Goal: Task Accomplishment & Management: Complete application form

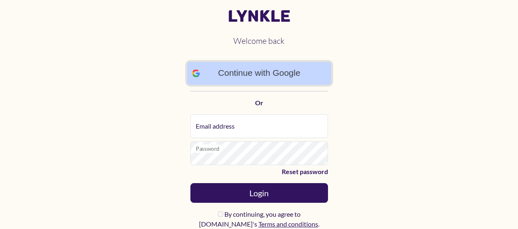
click at [266, 70] on link "Continue with Google" at bounding box center [259, 73] width 144 height 23
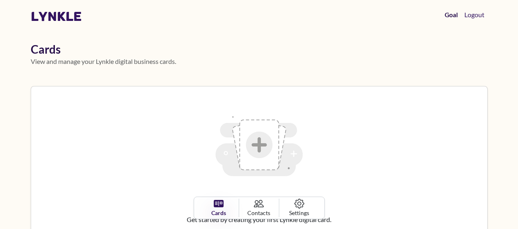
click at [451, 17] on link "Goal" at bounding box center [450, 15] width 19 height 16
click at [449, 17] on link "Goal" at bounding box center [450, 15] width 19 height 16
click at [449, 17] on link "Goal" at bounding box center [450, 14] width 21 height 17
click at [255, 133] on img at bounding box center [259, 145] width 110 height 110
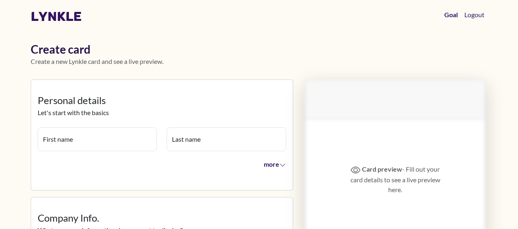
click at [91, 130] on input "First name" at bounding box center [97, 139] width 119 height 24
type input "****"
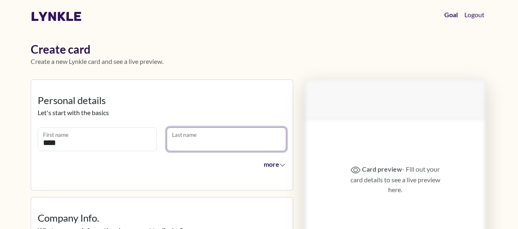
type input "****"
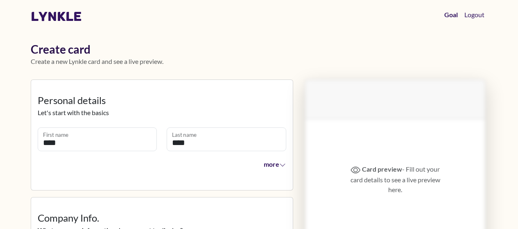
type input "***"
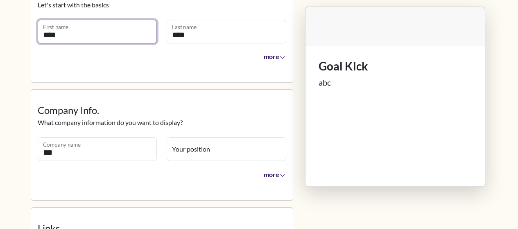
scroll to position [123, 0]
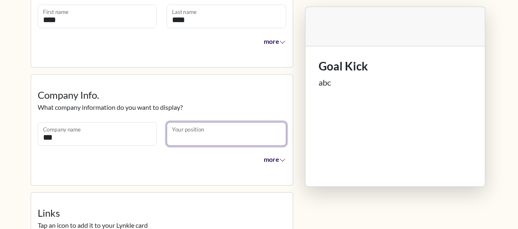
click at [215, 139] on input "Your position" at bounding box center [226, 134] width 119 height 24
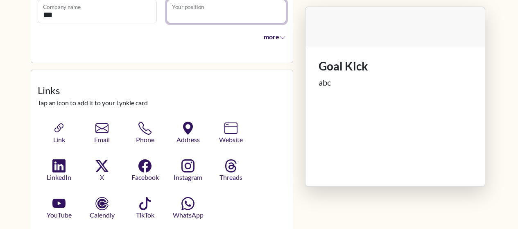
scroll to position [246, 0]
click at [65, 127] on icon "button" at bounding box center [59, 128] width 12 height 12
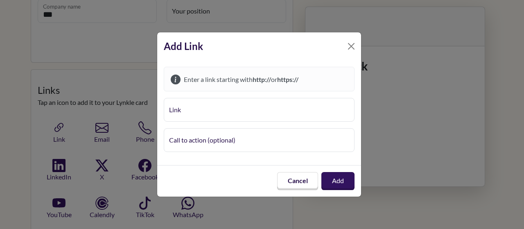
click at [177, 109] on input "Link" at bounding box center [259, 110] width 191 height 24
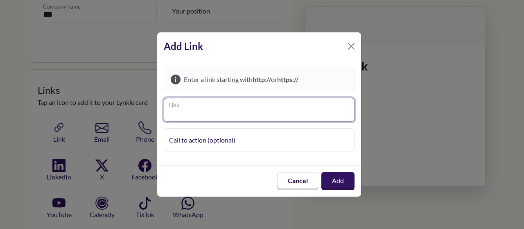
paste input "**********"
type input "**********"
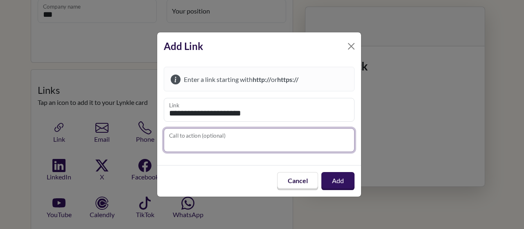
click at [213, 134] on input "Call to action (optional)" at bounding box center [259, 140] width 191 height 24
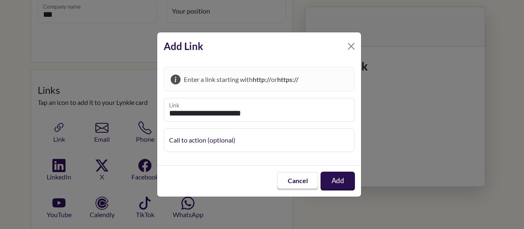
click at [338, 182] on button "Add" at bounding box center [337, 180] width 34 height 19
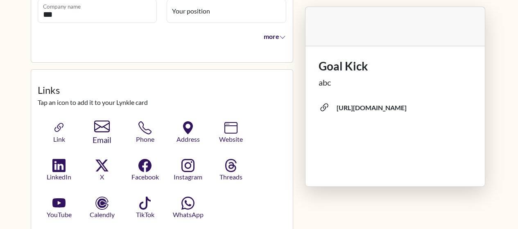
click at [101, 134] on span "Email" at bounding box center [101, 140] width 41 height 12
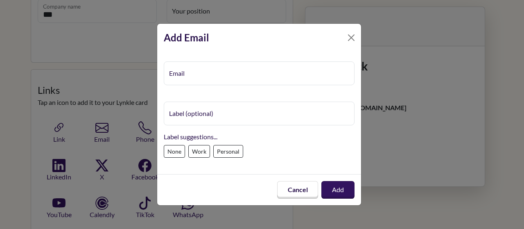
click at [193, 76] on input "Email" at bounding box center [259, 73] width 191 height 24
type input "**********"
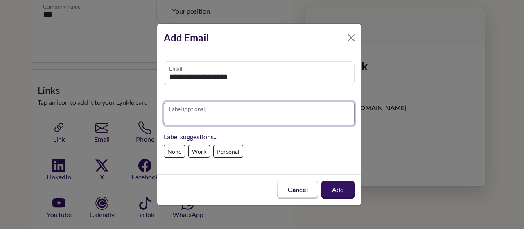
type input "**********"
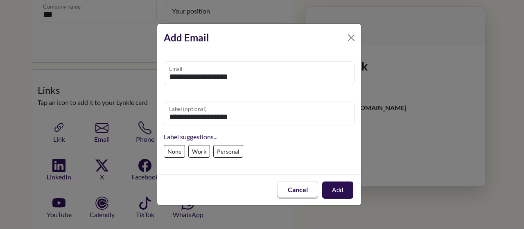
click at [332, 187] on button "Add" at bounding box center [337, 189] width 31 height 17
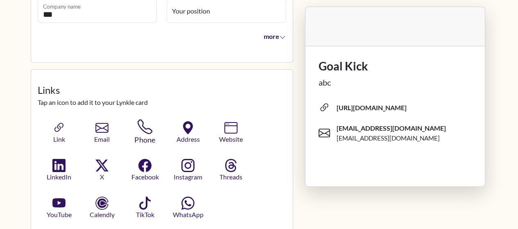
click at [133, 128] on button "Phone" at bounding box center [144, 132] width 45 height 27
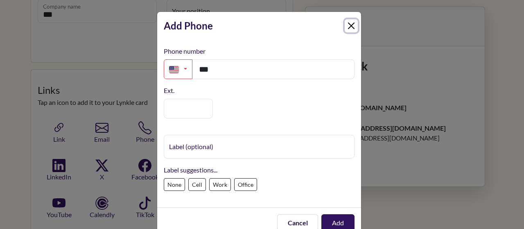
drag, startPoint x: 350, startPoint y: 27, endPoint x: 343, endPoint y: 27, distance: 6.5
click at [349, 27] on button "Close" at bounding box center [351, 25] width 13 height 13
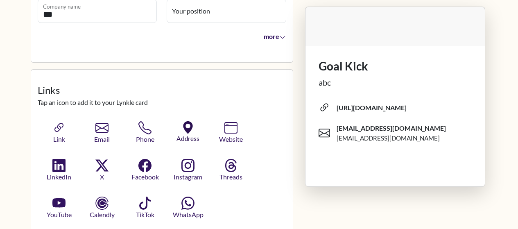
click at [185, 133] on icon "button" at bounding box center [188, 127] width 13 height 13
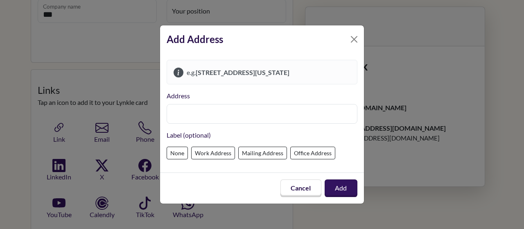
click at [198, 105] on input "text" at bounding box center [262, 114] width 191 height 20
type input "**********"
click at [225, 151] on label "Work Address" at bounding box center [213, 152] width 44 height 13
click at [305, 155] on label "Office Address" at bounding box center [312, 152] width 45 height 13
click at [336, 192] on button "Add" at bounding box center [341, 188] width 34 height 19
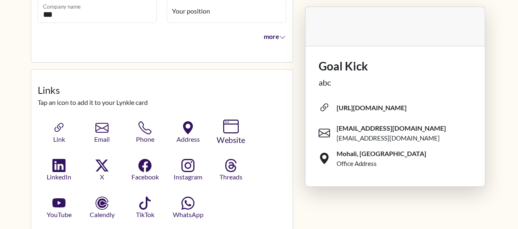
click at [231, 134] on span "Website" at bounding box center [230, 140] width 41 height 12
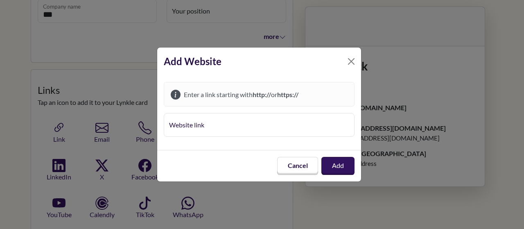
click at [196, 127] on input "Website link" at bounding box center [259, 125] width 191 height 24
type input "**********"
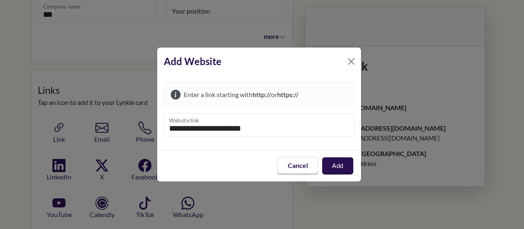
click at [338, 164] on button "Add" at bounding box center [337, 165] width 31 height 17
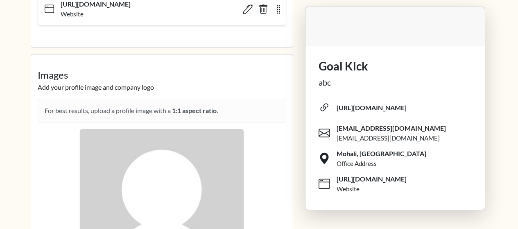
scroll to position [655, 0]
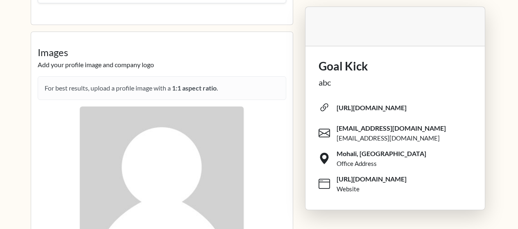
click at [105, 86] on div "For best results, upload a profile image with a 1:1 aspect ratio ." at bounding box center [162, 88] width 248 height 24
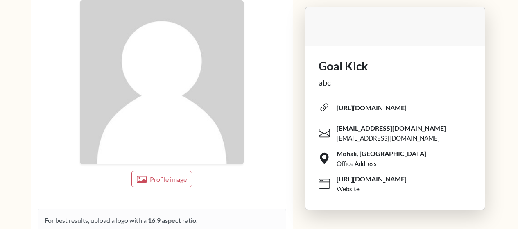
scroll to position [777, 0]
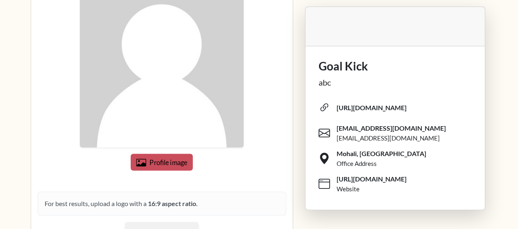
click at [154, 158] on span "Profile image" at bounding box center [168, 162] width 38 height 8
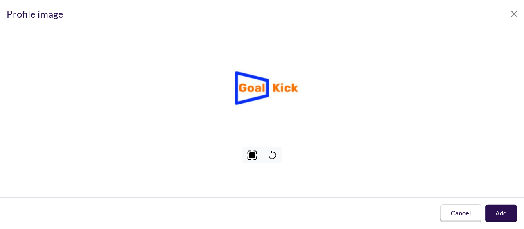
click at [500, 215] on button "Add" at bounding box center [501, 213] width 32 height 17
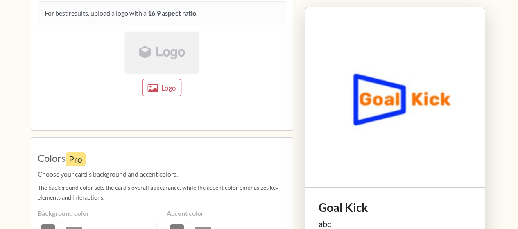
scroll to position [982, 0]
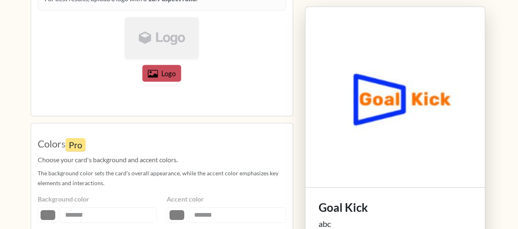
click at [157, 80] on button "Logo" at bounding box center [161, 73] width 39 height 17
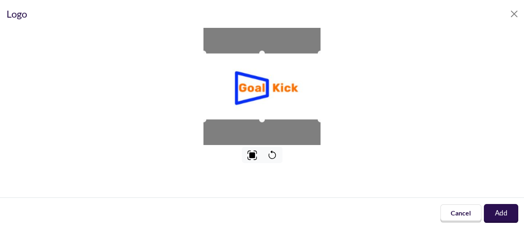
click at [496, 213] on button "Add" at bounding box center [501, 213] width 34 height 19
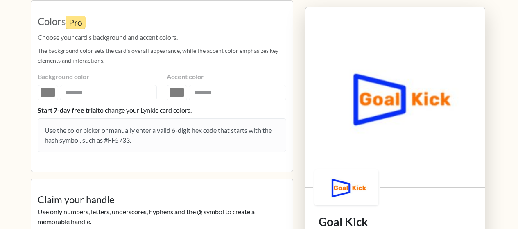
scroll to position [1105, 0]
click at [114, 94] on fieldset "Colors Pro Choose your card's background and accent colors. The background colo…" at bounding box center [162, 86] width 248 height 158
click at [72, 81] on fieldset "Colors Pro Choose your card's background and accent colors. The background colo…" at bounding box center [162, 86] width 248 height 158
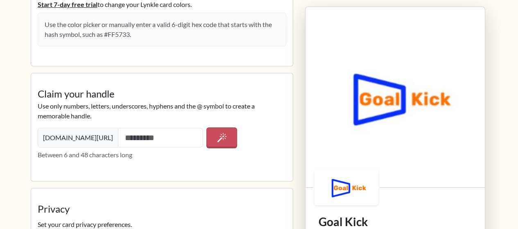
scroll to position [1228, 0]
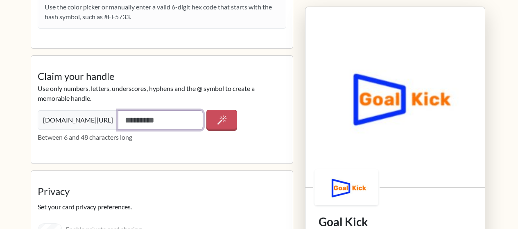
click at [131, 120] on input "text" at bounding box center [161, 120] width 86 height 20
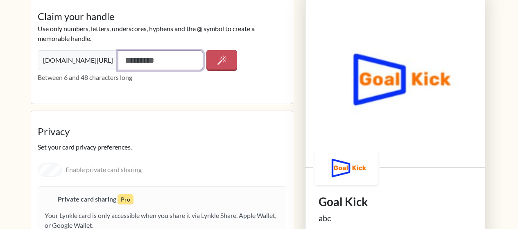
scroll to position [1309, 0]
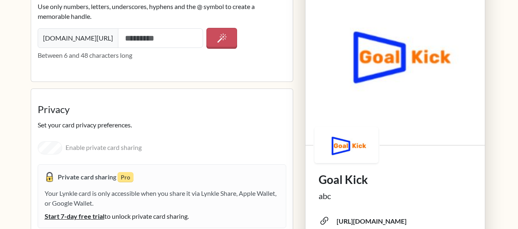
click at [130, 147] on div "Enable private card sharing Private card sharing Pro Your Lynkle card is only a…" at bounding box center [162, 185] width 248 height 98
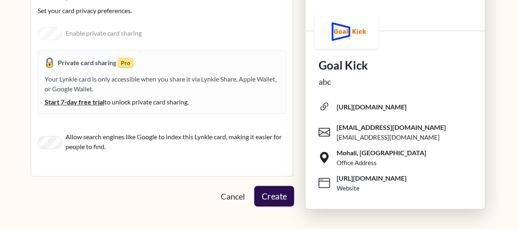
click at [272, 192] on button "Create" at bounding box center [274, 196] width 40 height 20
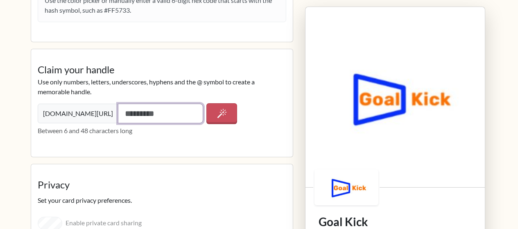
scroll to position [1233, 0]
click at [118, 114] on input "text" at bounding box center [161, 114] width 86 height 20
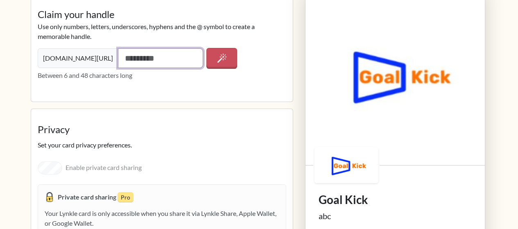
scroll to position [1315, 0]
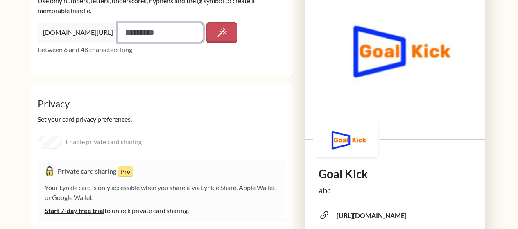
click at [129, 27] on input "text" at bounding box center [161, 33] width 86 height 20
click at [152, 36] on input "text" at bounding box center [161, 33] width 86 height 20
click at [135, 31] on input "text" at bounding box center [161, 33] width 86 height 20
type input "*"
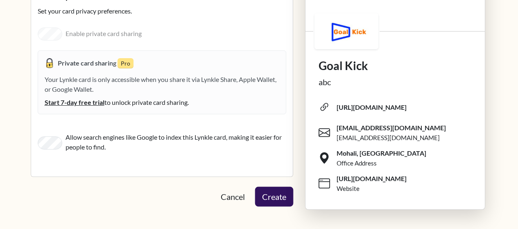
scroll to position [1424, 0]
click at [271, 194] on button "Create" at bounding box center [273, 196] width 37 height 19
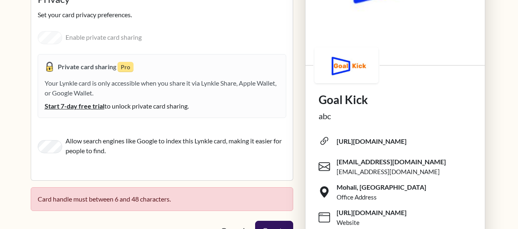
scroll to position [1454, 0]
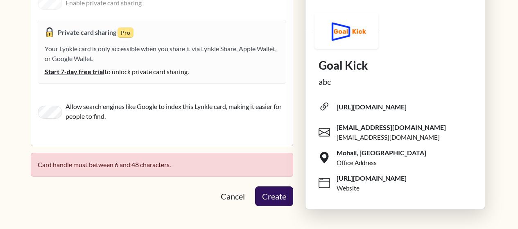
click at [141, 169] on span "Card handle must between 6 and 48 characters." at bounding box center [162, 165] width 248 height 10
click at [141, 165] on span "Card handle must between 6 and 48 characters." at bounding box center [162, 165] width 248 height 10
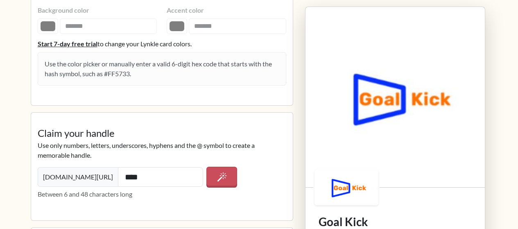
scroll to position [1167, 0]
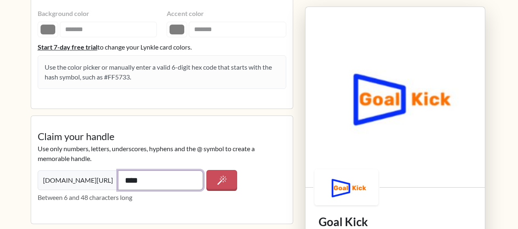
click at [119, 180] on input "****" at bounding box center [161, 180] width 86 height 20
type input "*"
click at [118, 180] on input "text" at bounding box center [161, 180] width 86 height 20
paste input "text"
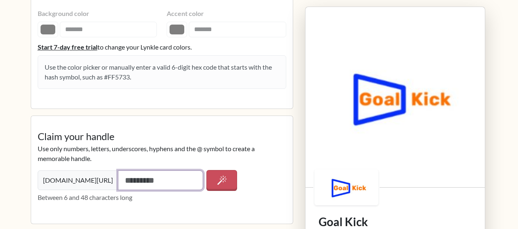
paste input "text"
click at [118, 180] on input "text" at bounding box center [161, 180] width 86 height 20
click at [129, 174] on input "text" at bounding box center [161, 180] width 86 height 20
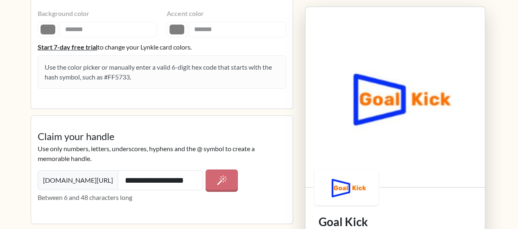
click at [218, 182] on icon "button" at bounding box center [221, 180] width 10 height 10
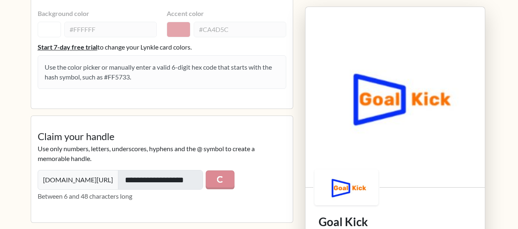
type input "*********"
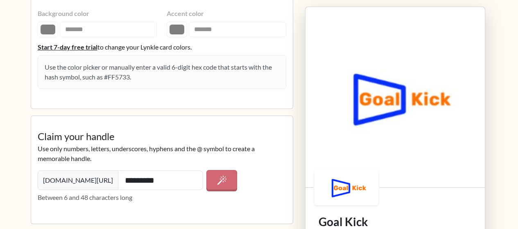
click at [222, 183] on icon "button" at bounding box center [222, 180] width 10 height 10
click at [51, 29] on fieldset "Colors Pro Choose your card's background and accent colors. The background colo…" at bounding box center [162, 23] width 248 height 158
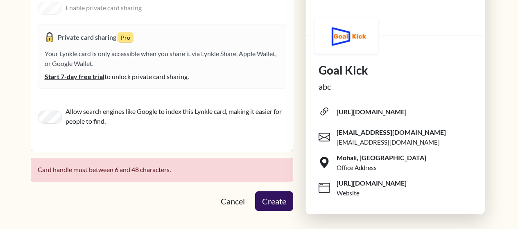
scroll to position [1454, 0]
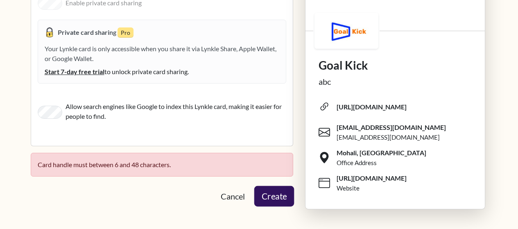
click at [268, 198] on button "Create" at bounding box center [274, 196] width 40 height 20
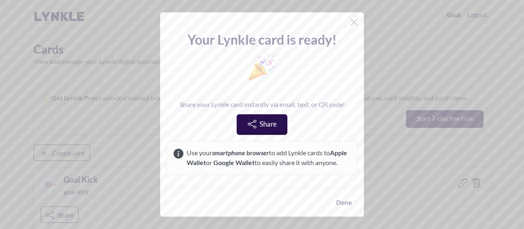
click at [264, 129] on link "Share" at bounding box center [262, 124] width 51 height 20
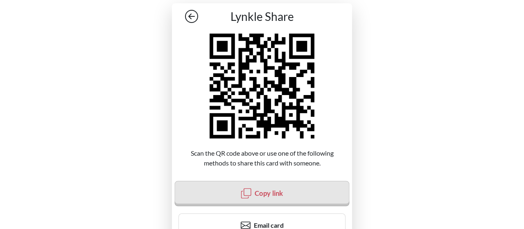
click at [265, 198] on button "Copy link" at bounding box center [261, 193] width 175 height 25
click at [256, 195] on span "Copy link" at bounding box center [269, 193] width 28 height 8
click at [256, 195] on span "Copy link" at bounding box center [269, 193] width 29 height 8
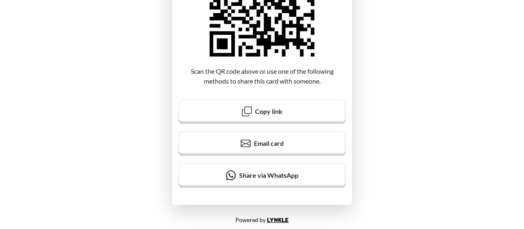
scroll to position [84, 0]
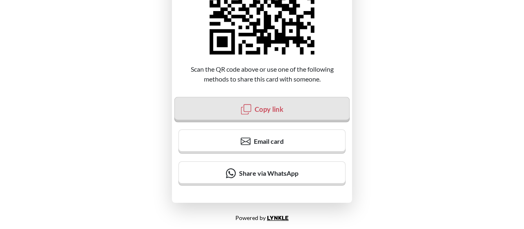
click at [261, 110] on span "Copy link" at bounding box center [269, 109] width 29 height 8
click at [246, 108] on icon at bounding box center [246, 109] width 10 height 10
click at [246, 108] on icon at bounding box center [247, 109] width 10 height 10
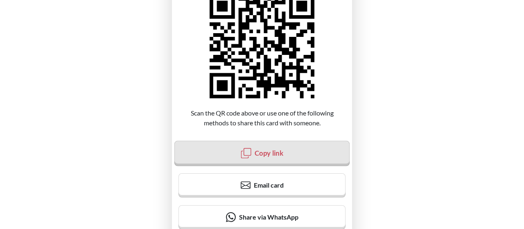
scroll to position [0, 0]
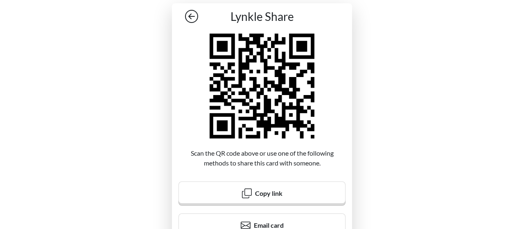
click at [186, 14] on icon at bounding box center [191, 16] width 13 height 13
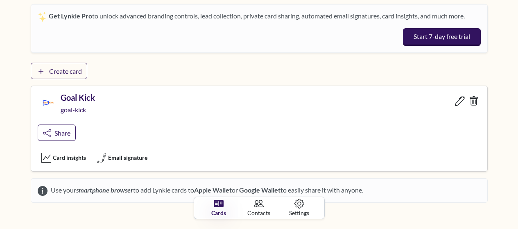
scroll to position [112, 0]
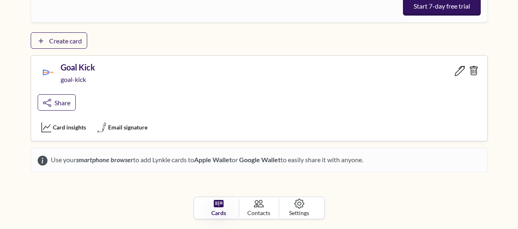
click at [460, 73] on icon at bounding box center [459, 71] width 10 height 10
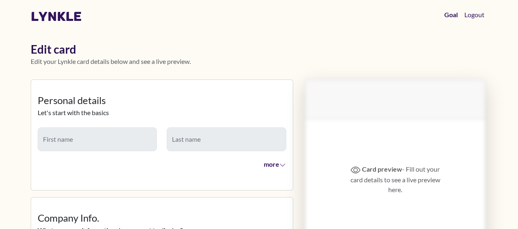
type input "****"
type input "***"
type input "*********"
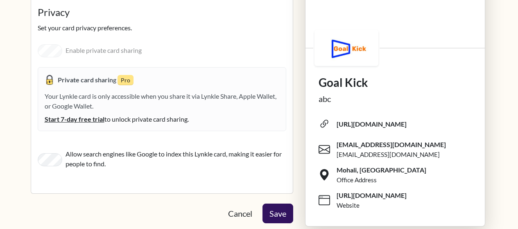
scroll to position [1424, 0]
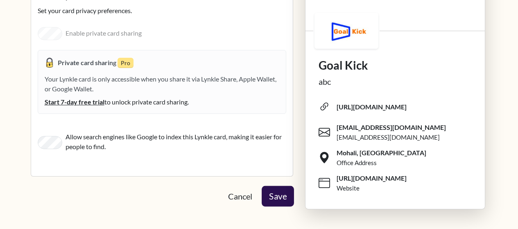
click at [283, 197] on button "Save" at bounding box center [277, 196] width 32 height 20
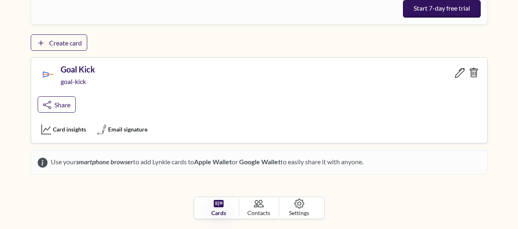
scroll to position [112, 0]
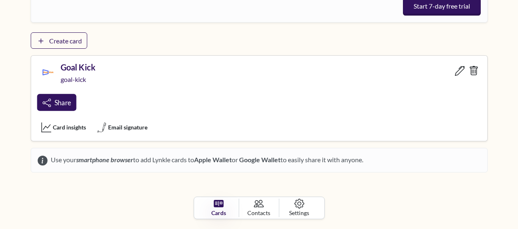
click at [62, 101] on span "Share" at bounding box center [62, 103] width 16 height 8
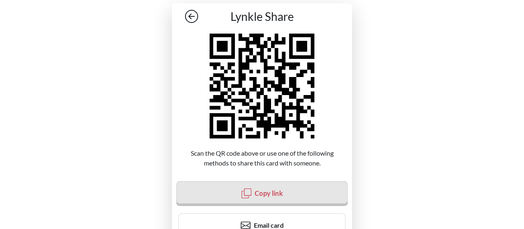
click at [253, 194] on button "Copy link" at bounding box center [261, 193] width 171 height 25
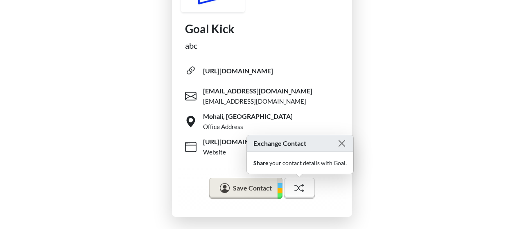
scroll to position [203, 0]
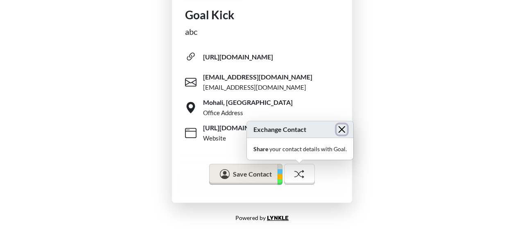
click at [342, 129] on button "Close" at bounding box center [341, 129] width 10 height 10
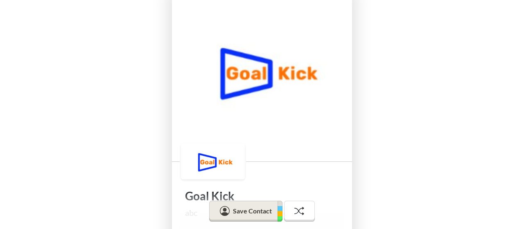
scroll to position [41, 0]
